Goal: Information Seeking & Learning: Compare options

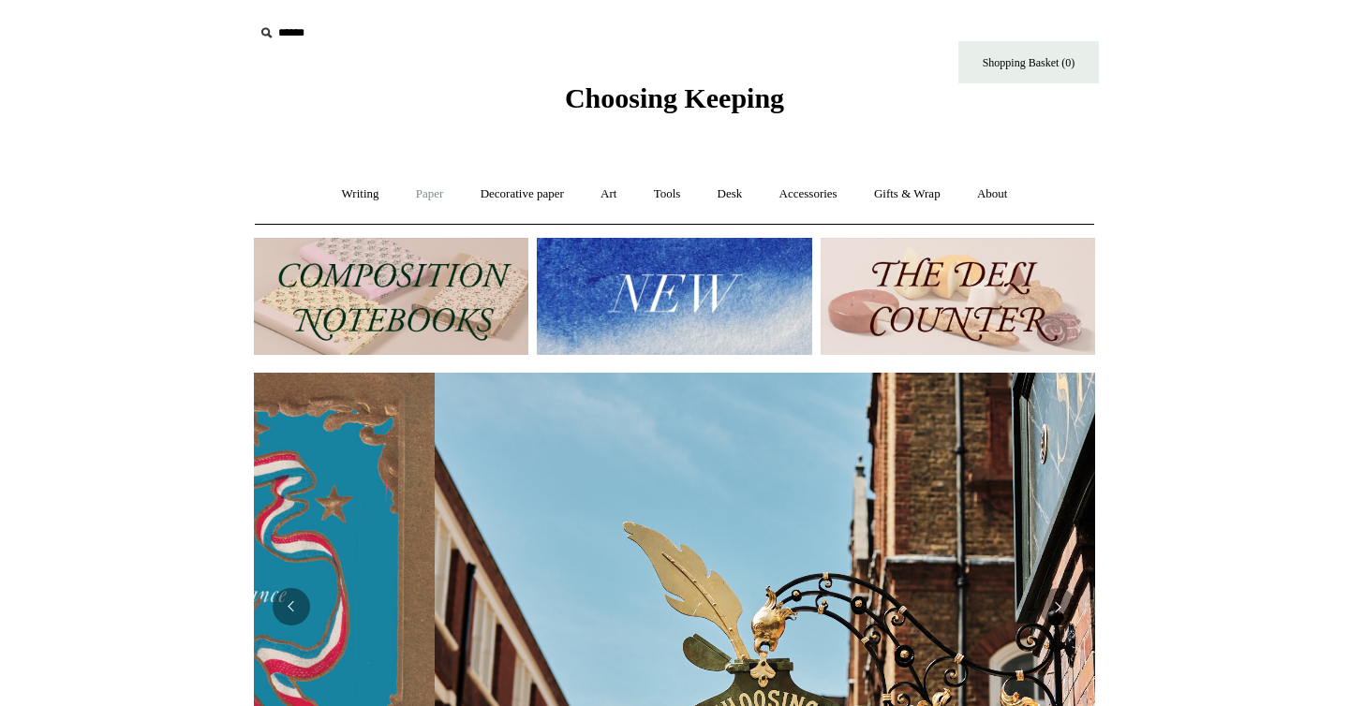
scroll to position [0, 841]
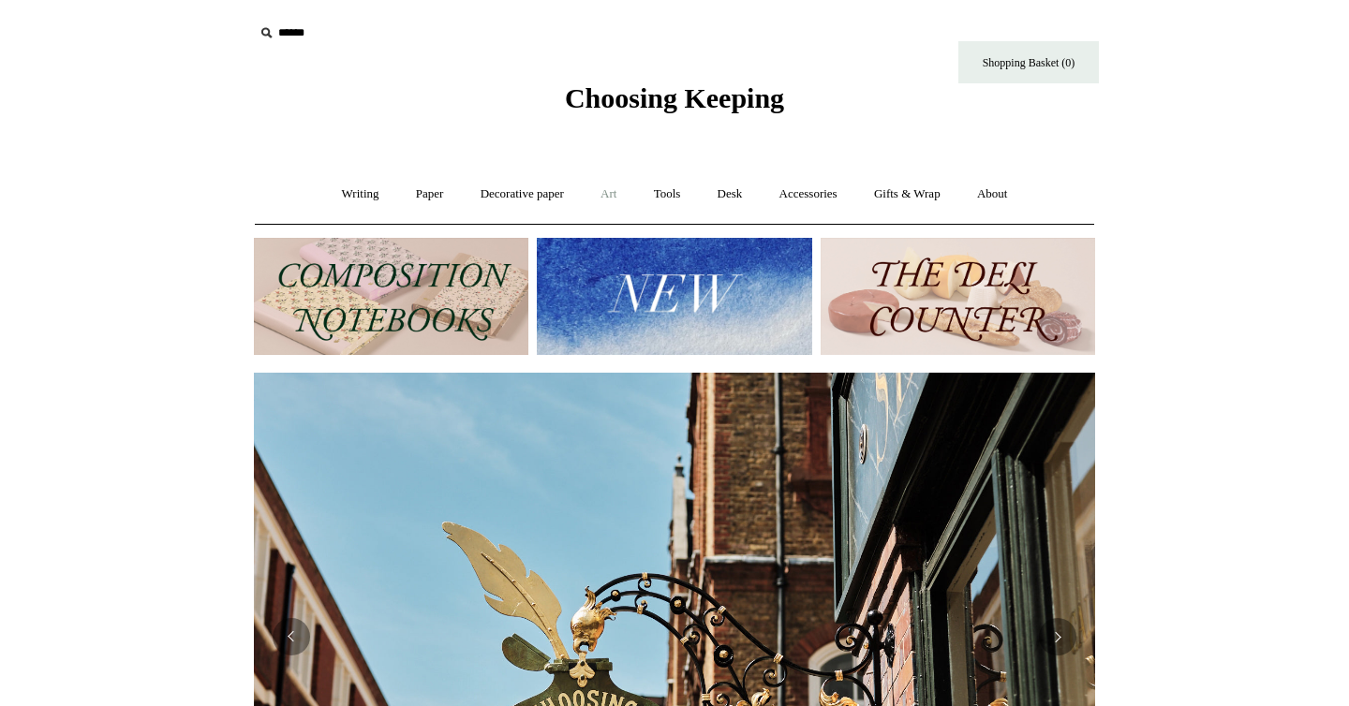
click at [605, 190] on link "Art +" at bounding box center [609, 195] width 50 height 50
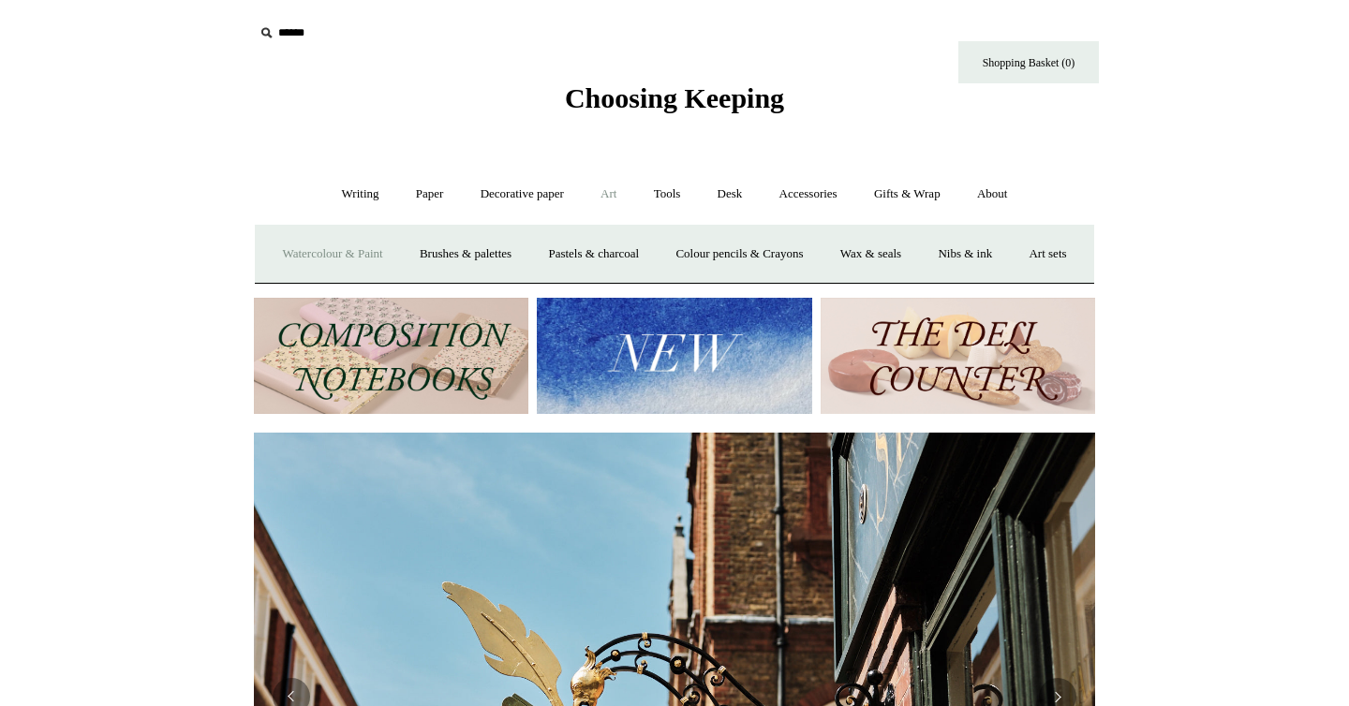
click at [374, 257] on link "Watercolour & Paint" at bounding box center [332, 254] width 134 height 50
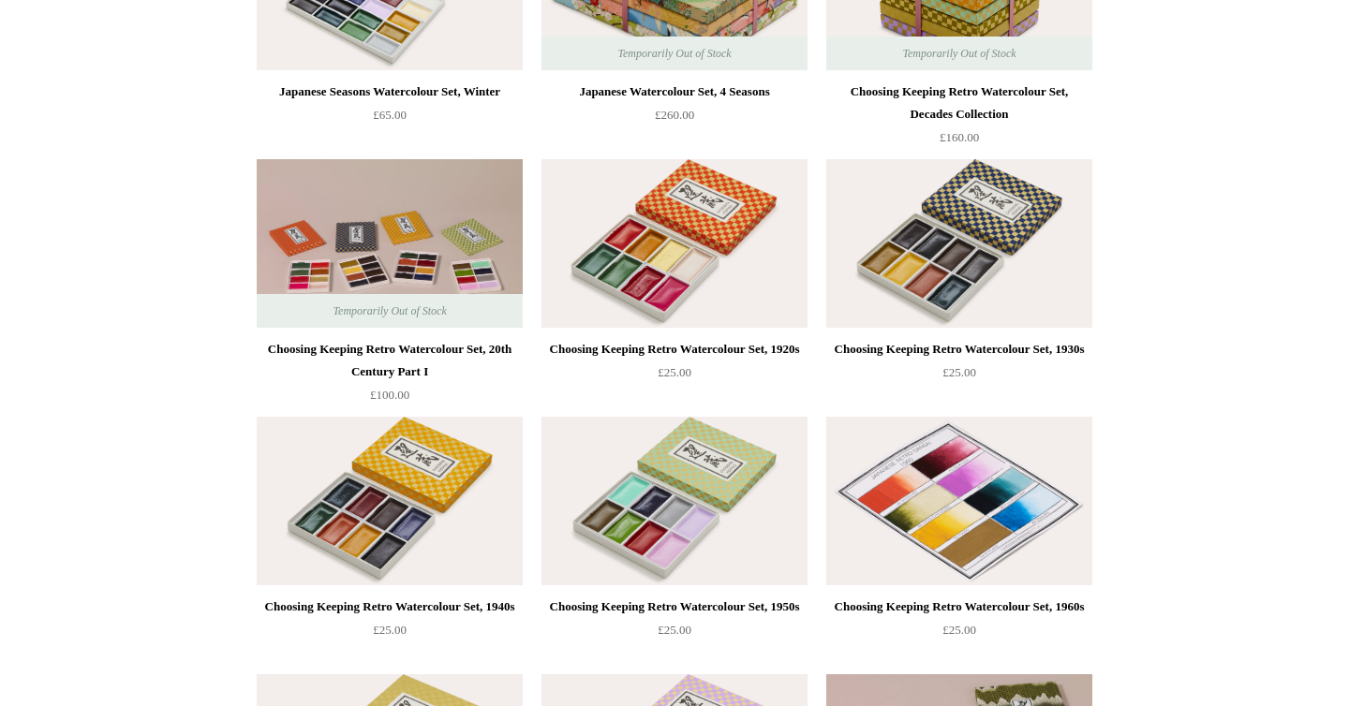
scroll to position [604, 0]
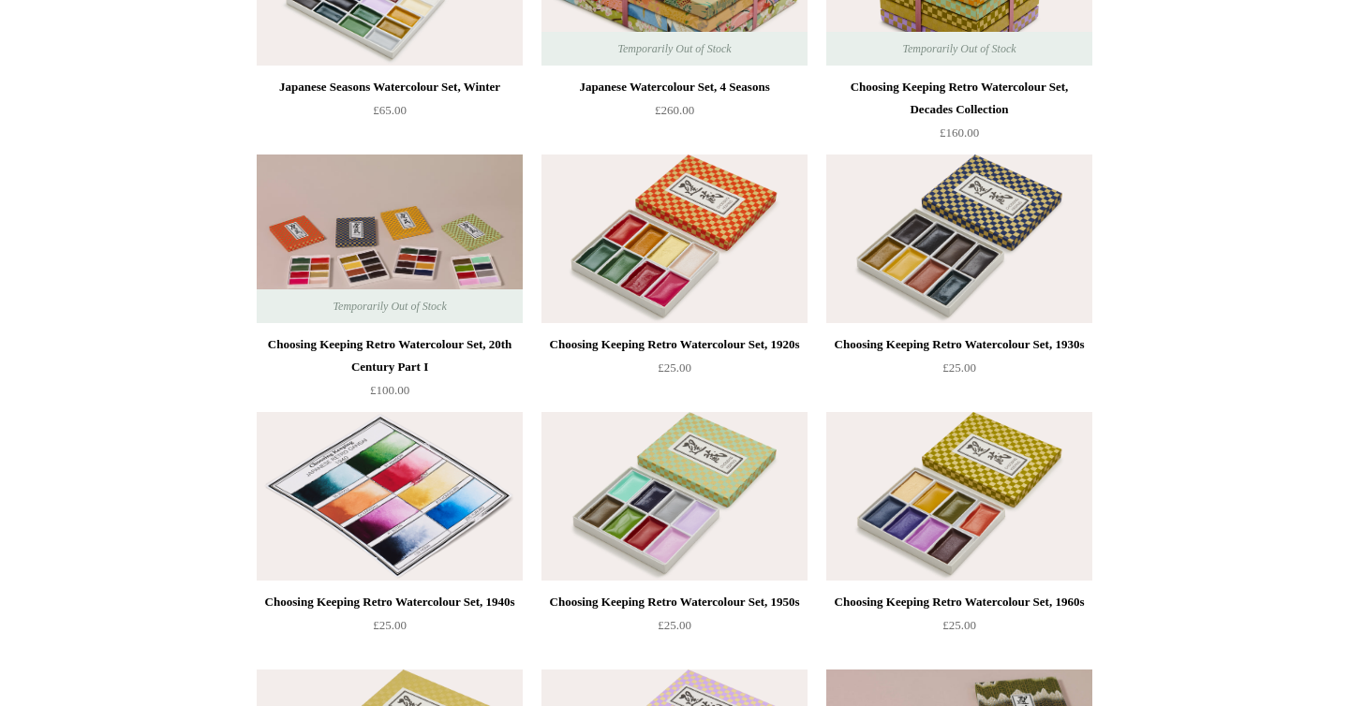
click at [416, 532] on img at bounding box center [390, 496] width 266 height 169
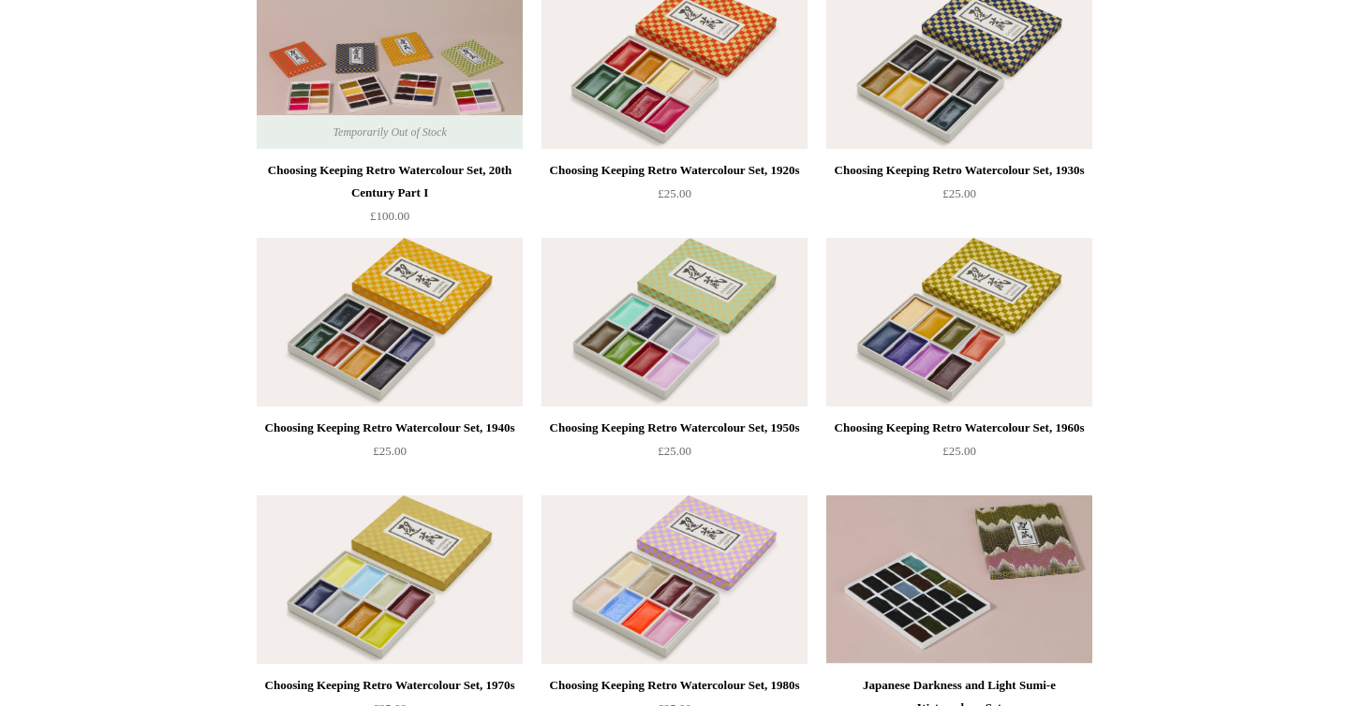
scroll to position [969, 0]
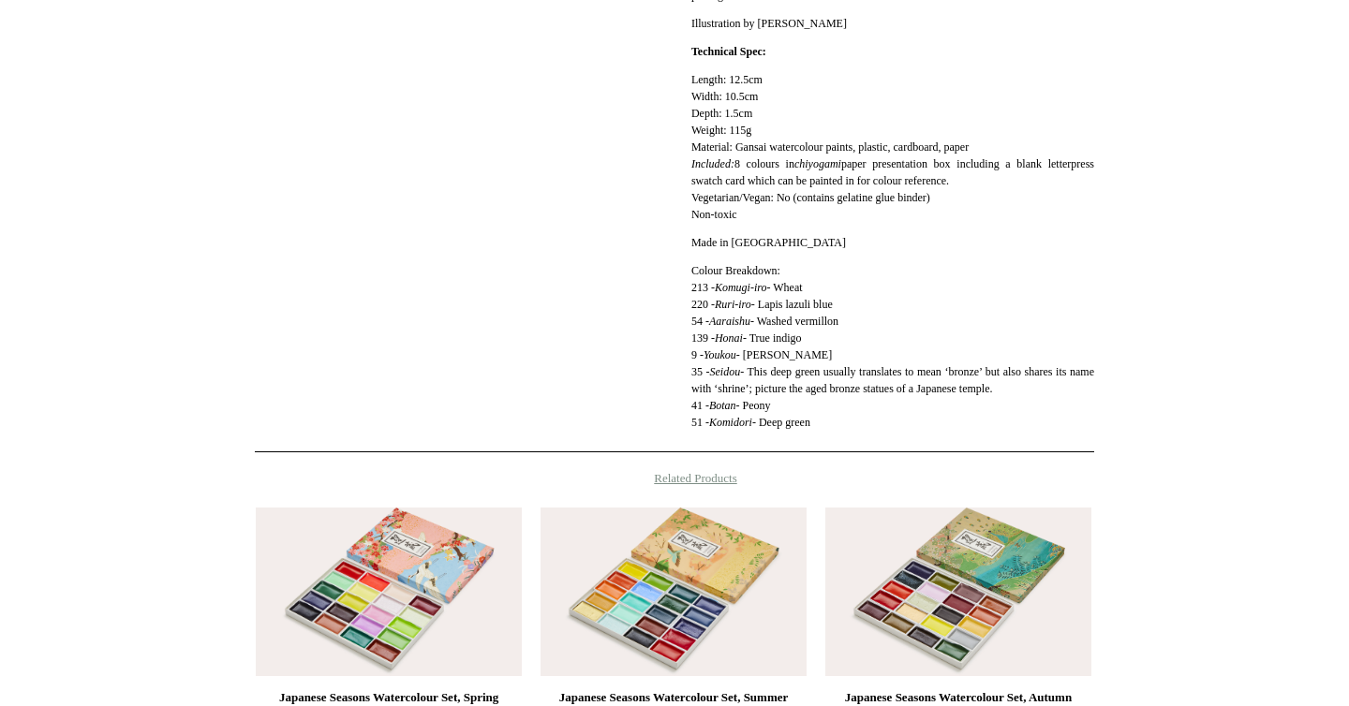
scroll to position [902, 0]
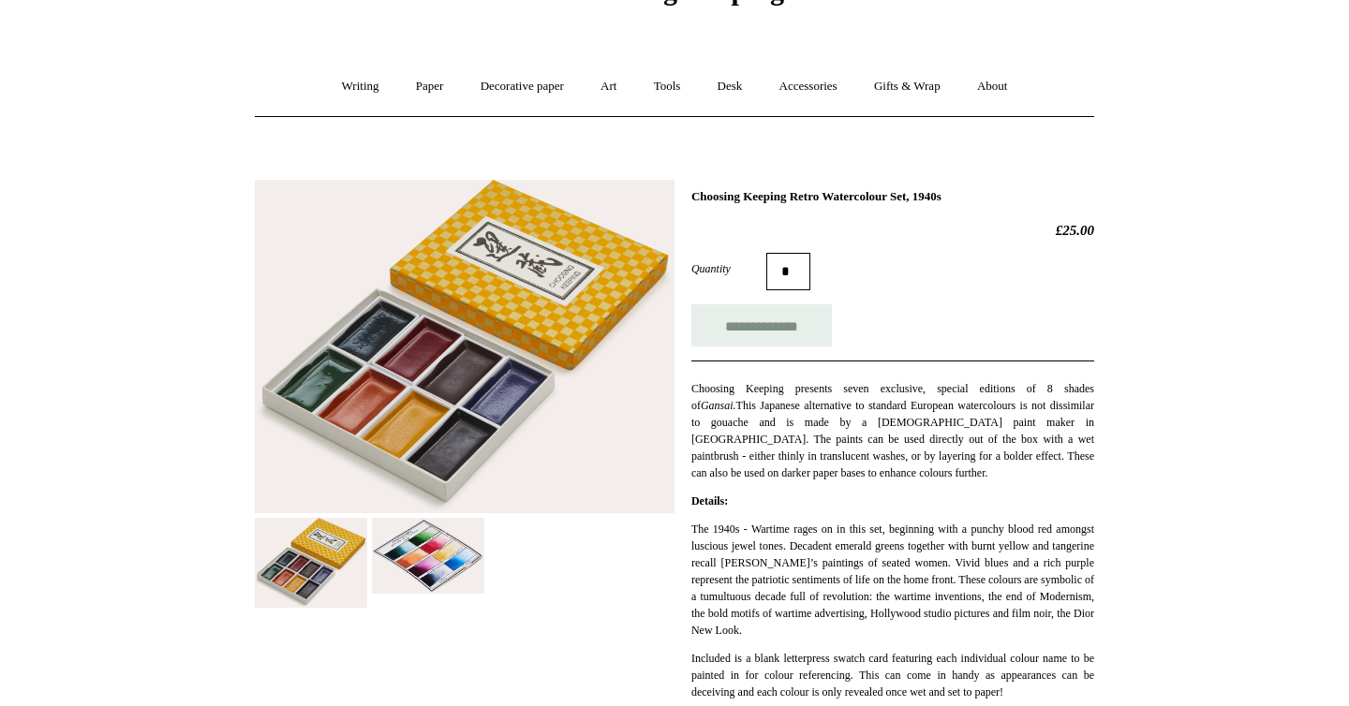
scroll to position [109, 0]
click at [434, 567] on img at bounding box center [428, 555] width 112 height 76
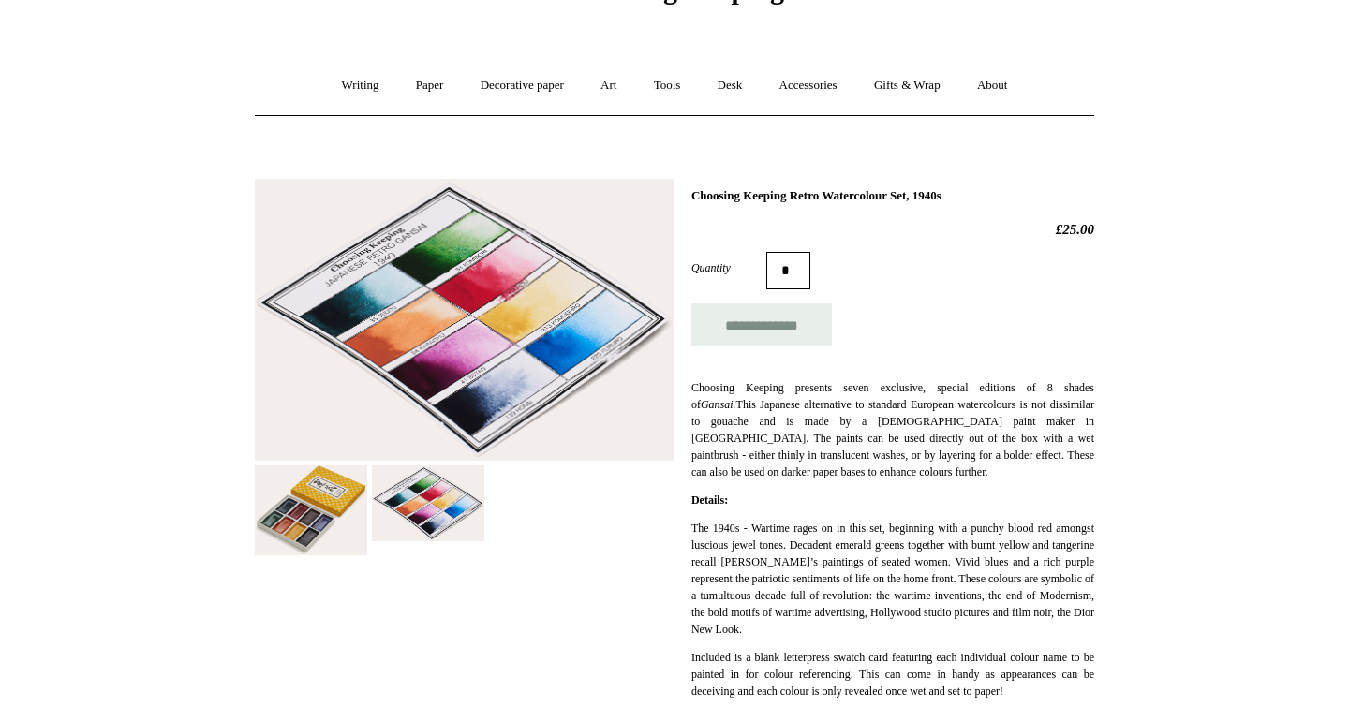
click at [308, 540] on img at bounding box center [311, 511] width 112 height 90
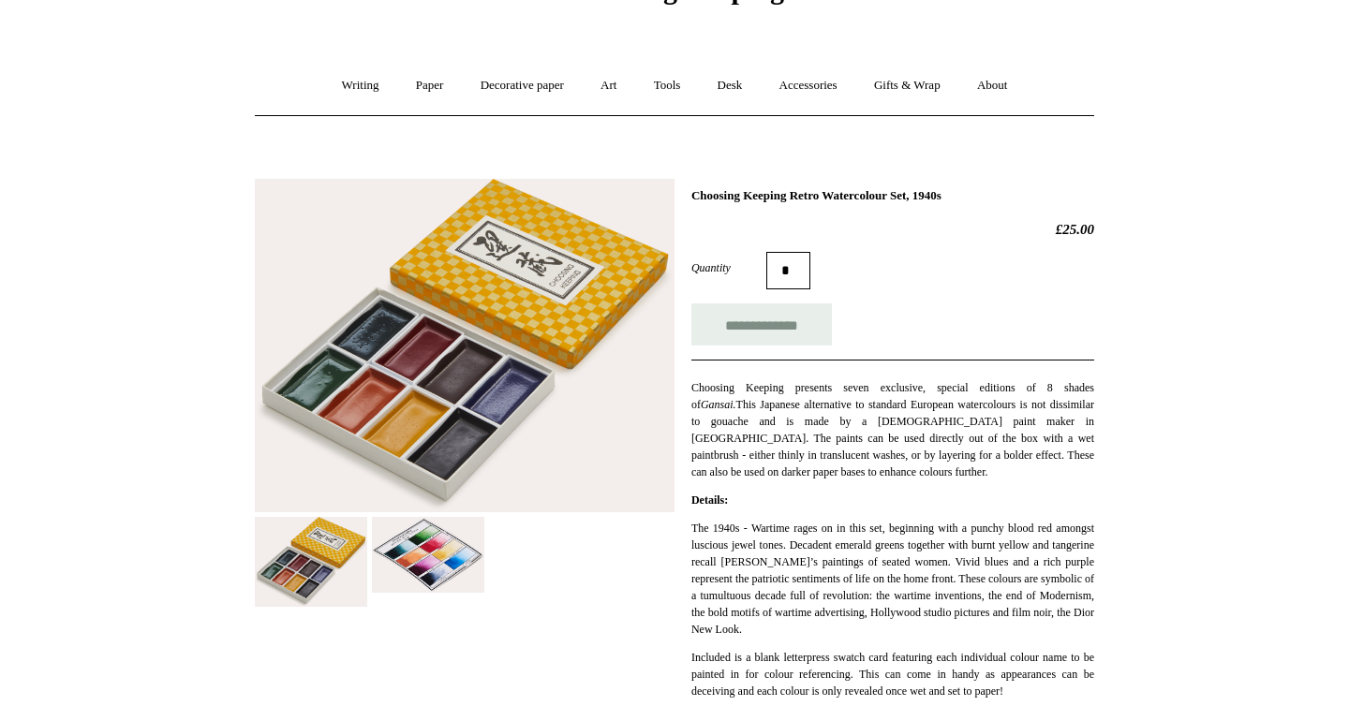
click at [407, 523] on img at bounding box center [428, 555] width 112 height 76
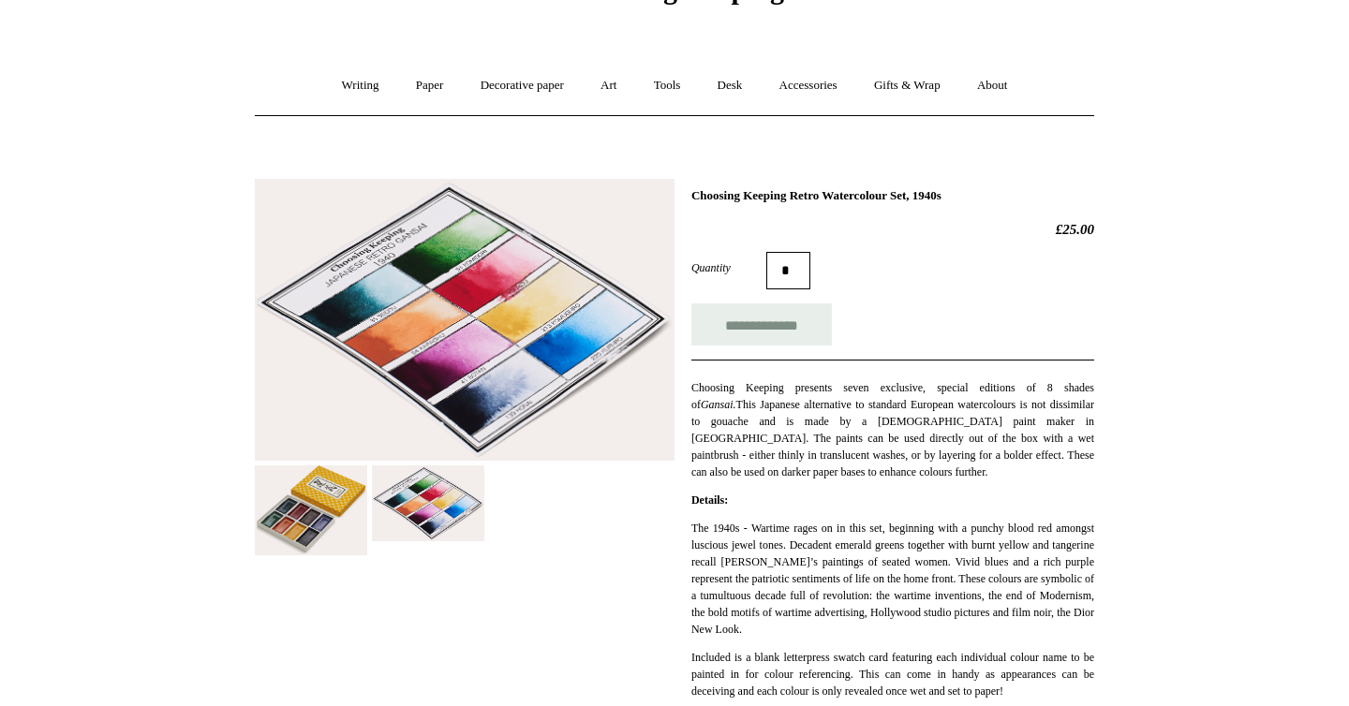
click at [310, 519] on img at bounding box center [311, 511] width 112 height 90
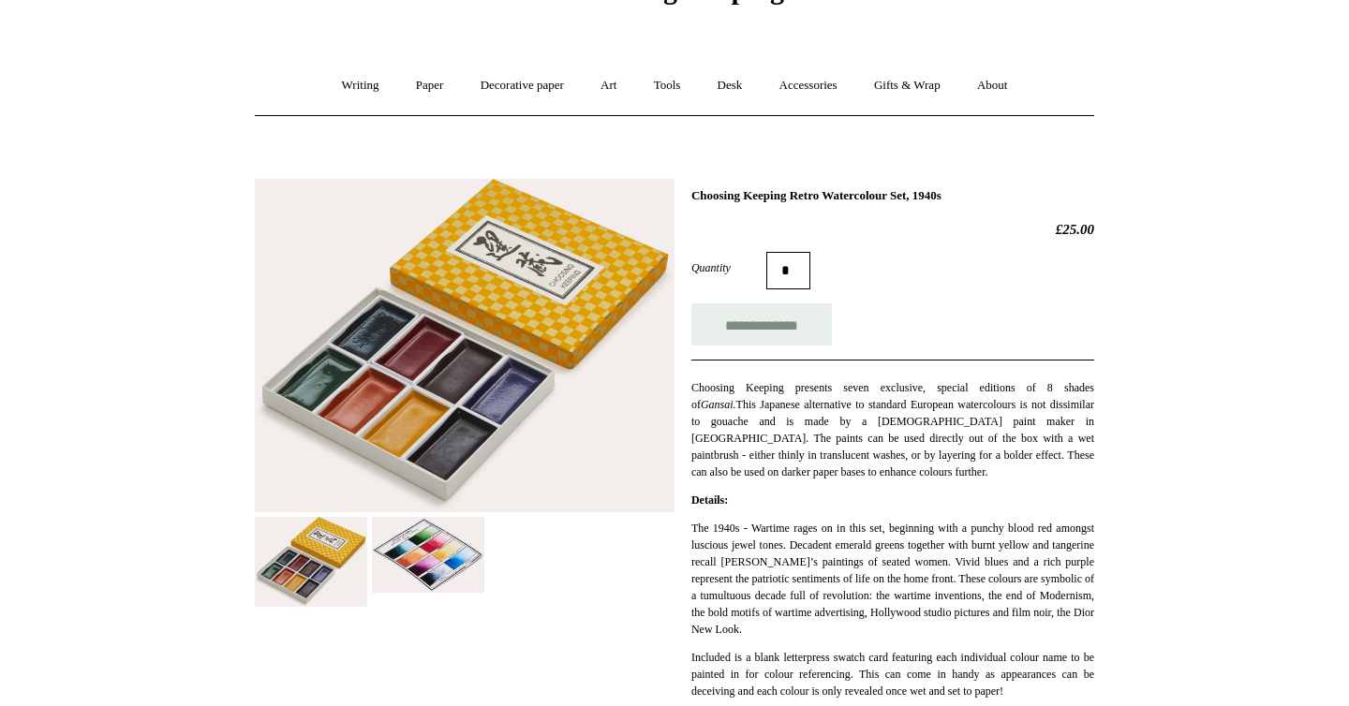
click at [437, 533] on img at bounding box center [428, 555] width 112 height 76
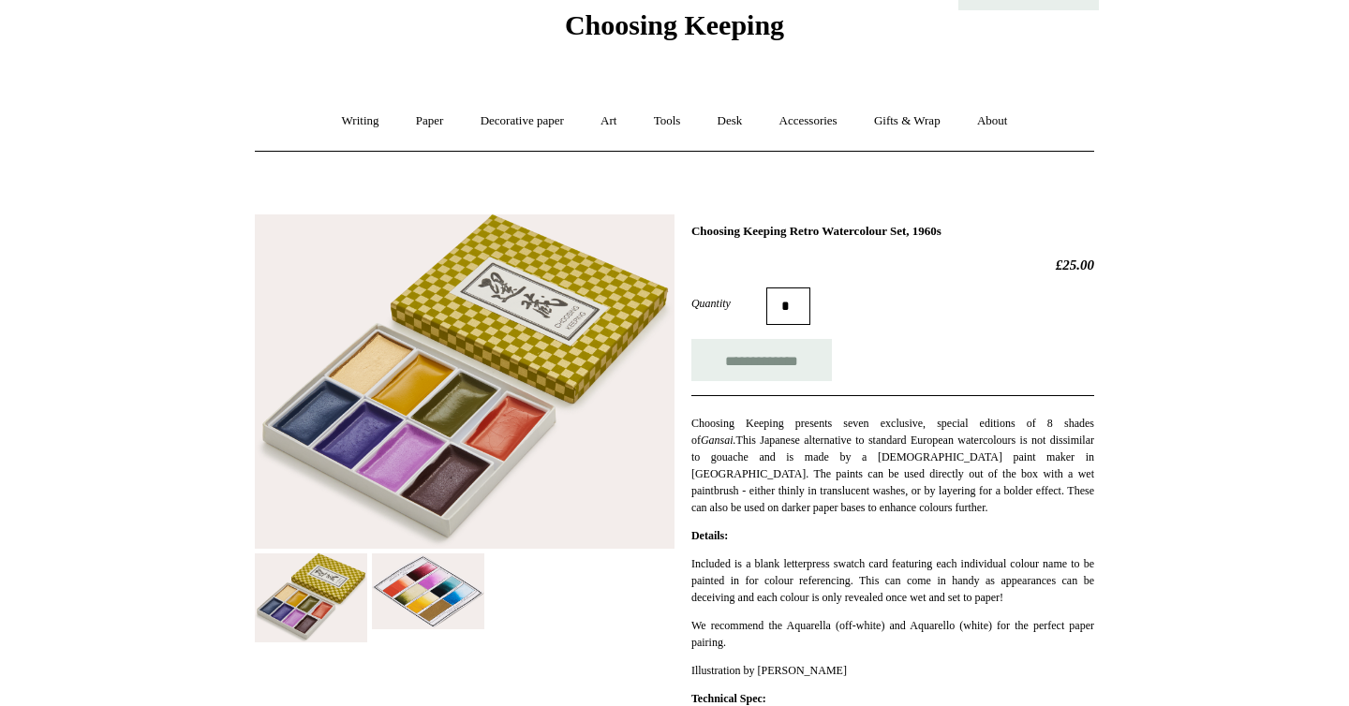
scroll to position [91, 0]
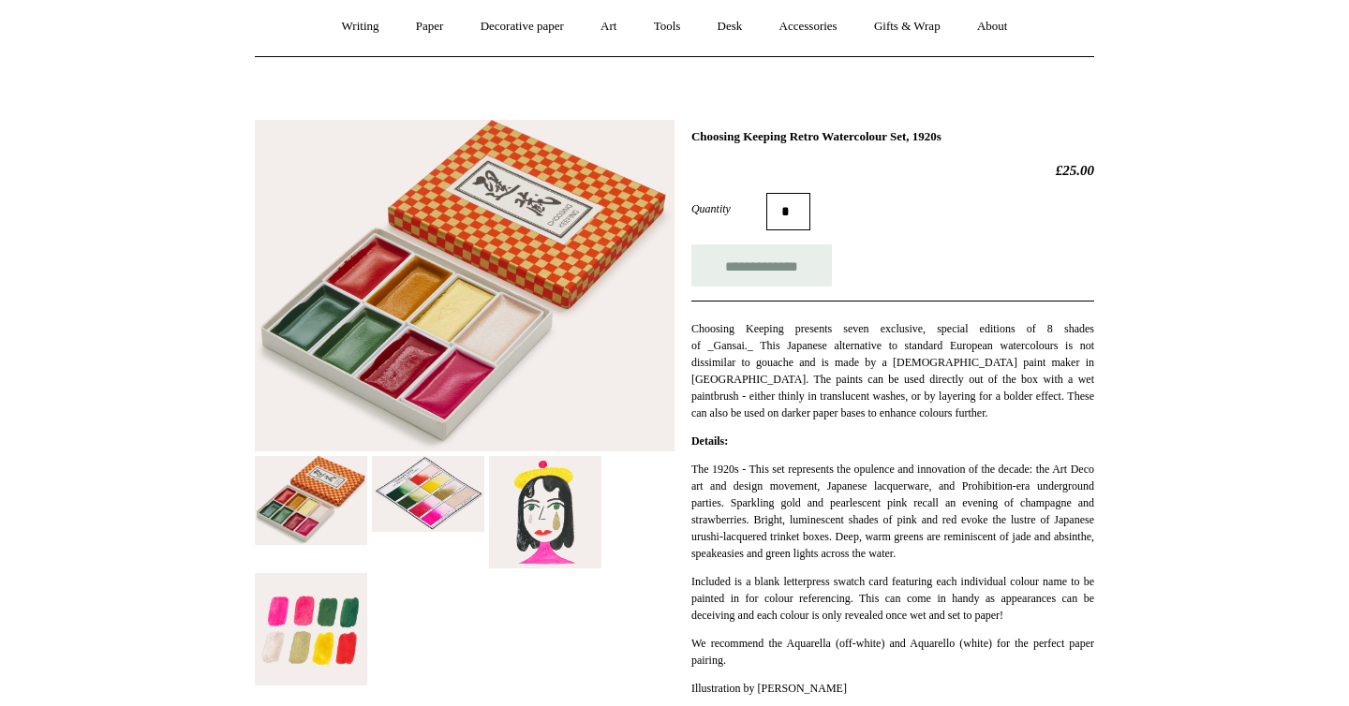
scroll to position [170, 0]
